Goal: Find specific page/section: Find specific page/section

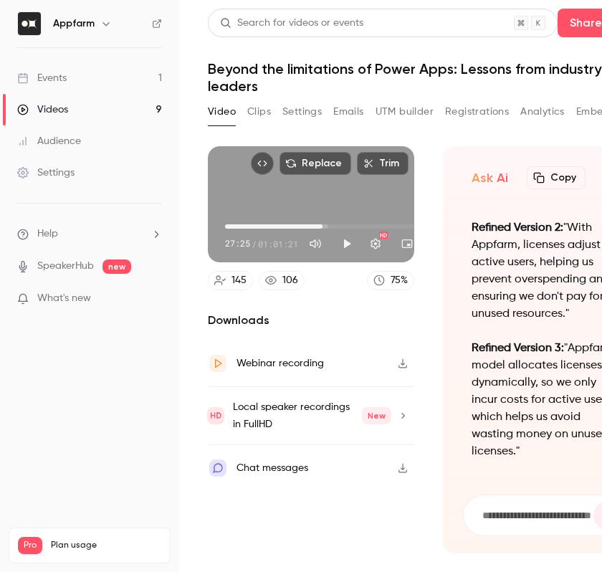
scroll to position [-518, 0]
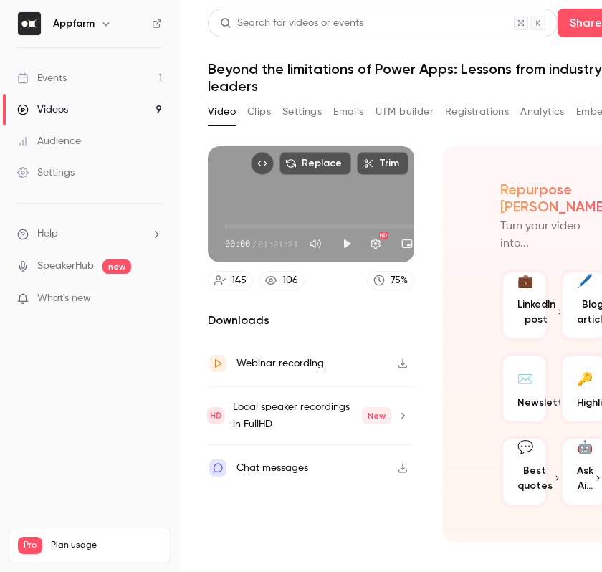
click at [65, 79] on div "Events" at bounding box center [41, 78] width 49 height 14
